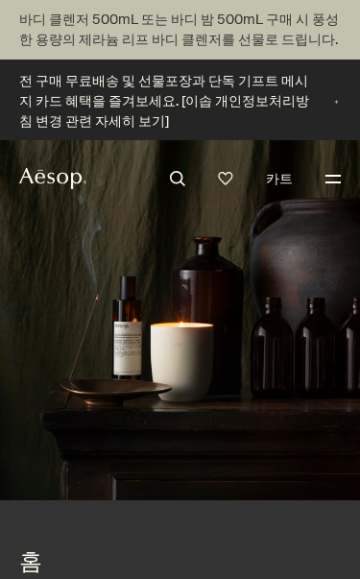
click at [341, 167] on button "메뉴" at bounding box center [333, 178] width 25 height 25
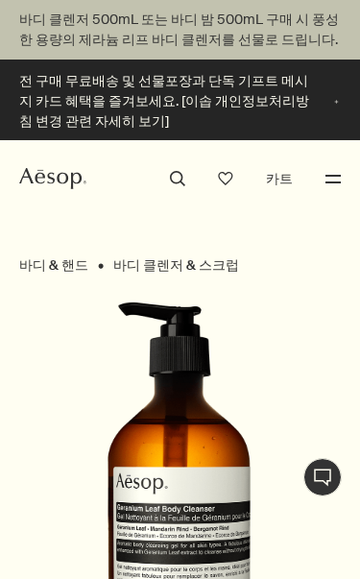
click at [182, 176] on button "search" at bounding box center [177, 178] width 25 height 25
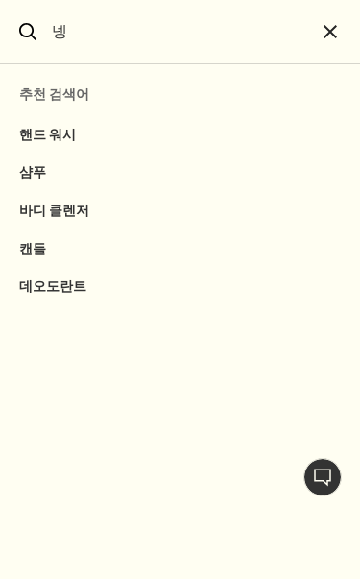
type input "네이"
select select "B500BT12RF"
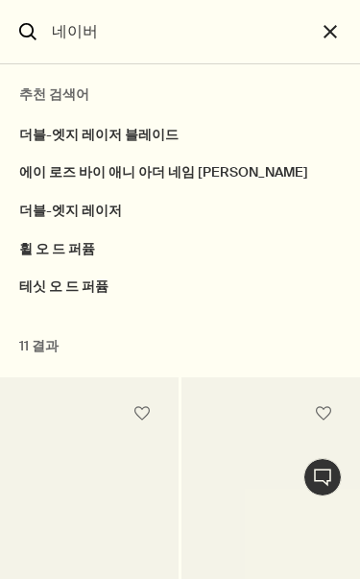
type input "네이버"
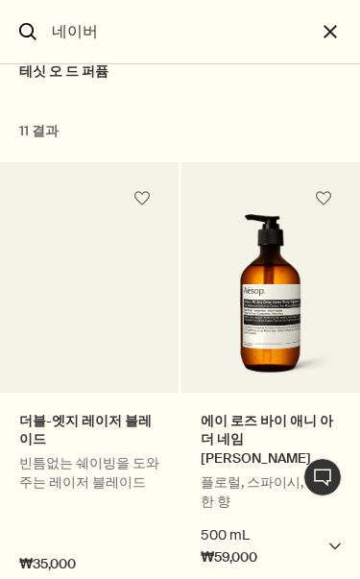
scroll to position [248, 0]
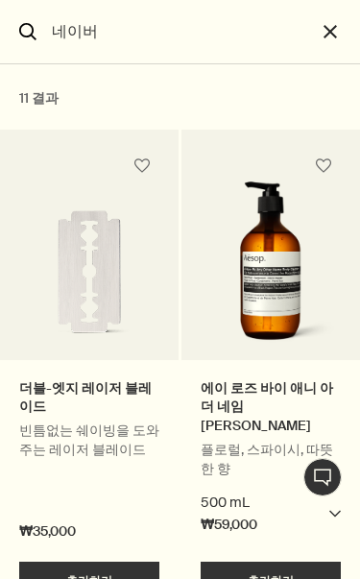
click at [232, 252] on img "검색" at bounding box center [271, 266] width 136 height 169
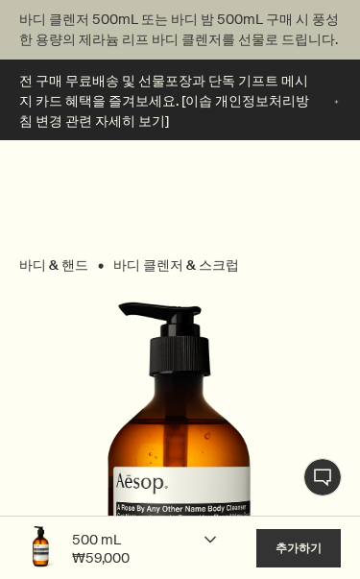
select select "B500BT12RF"
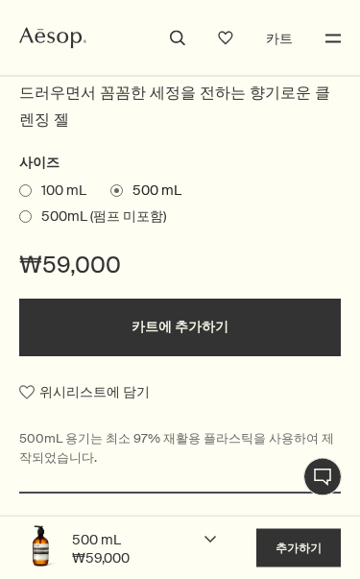
scroll to position [800, 0]
click at [233, 299] on button "카트에 추가하기" at bounding box center [180, 328] width 322 height 58
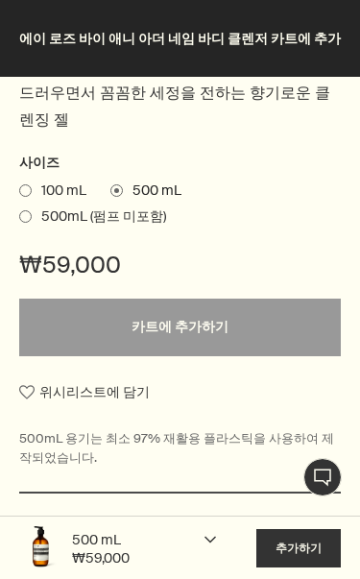
click at [288, 540] on button "추가하기 카트에 추가하기" at bounding box center [298, 548] width 85 height 38
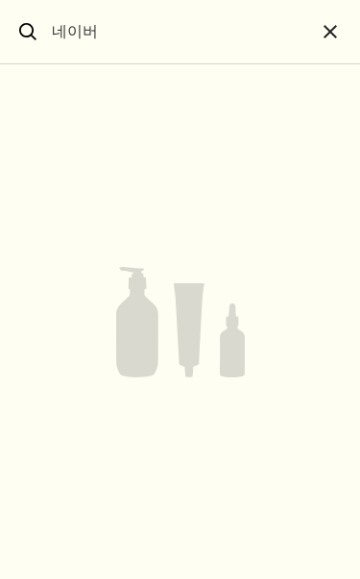
select select "B500BT12RF"
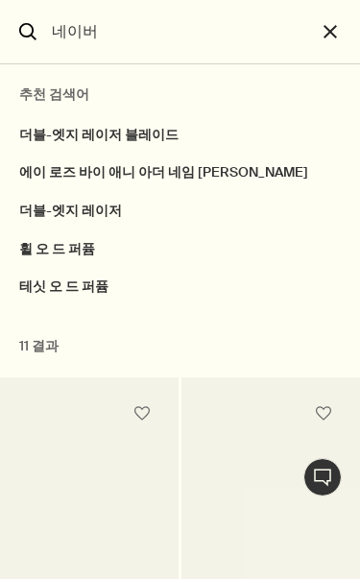
click at [333, 21] on button "close" at bounding box center [338, 32] width 44 height 64
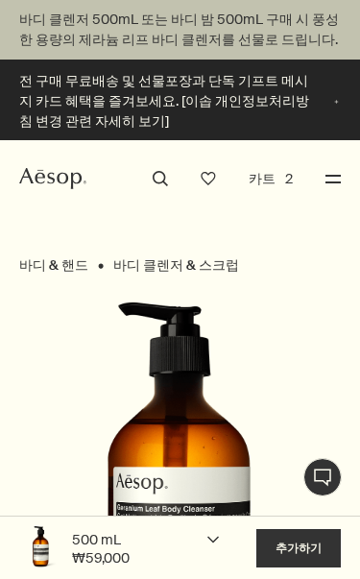
click at [328, 178] on button "메뉴" at bounding box center [333, 178] width 25 height 25
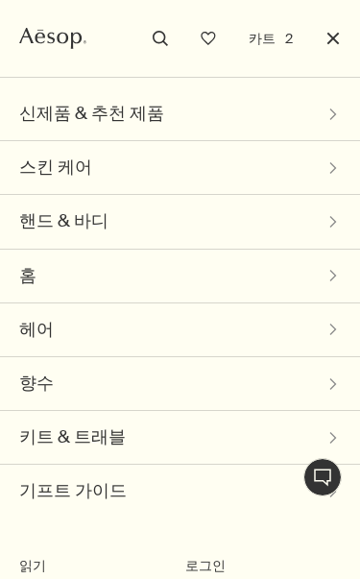
click at [199, 556] on button "로그인" at bounding box center [206, 567] width 50 height 38
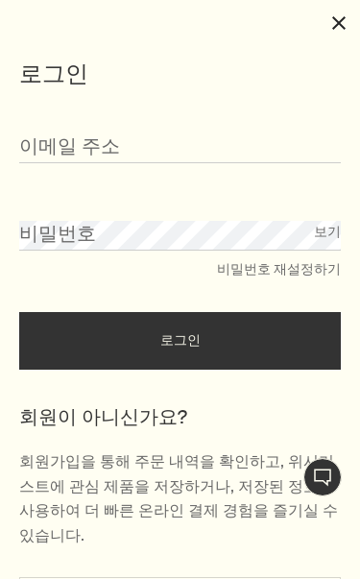
click at [118, 408] on h2 "회원이 아니신가요?" at bounding box center [180, 416] width 322 height 27
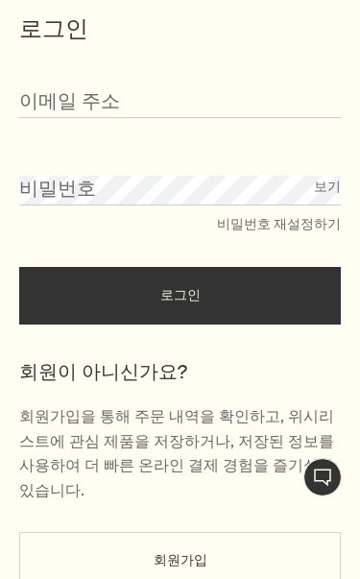
scroll to position [44, 0]
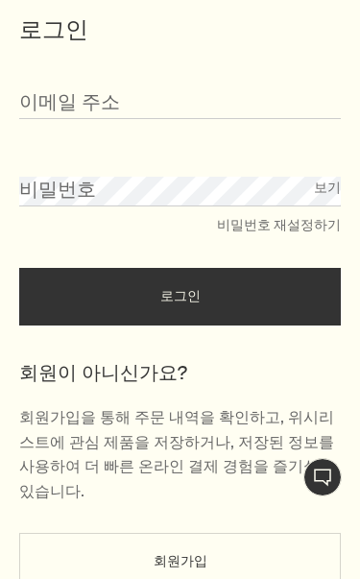
click at [190, 533] on button "회원가입" at bounding box center [180, 562] width 322 height 58
